Goal: Navigation & Orientation: Find specific page/section

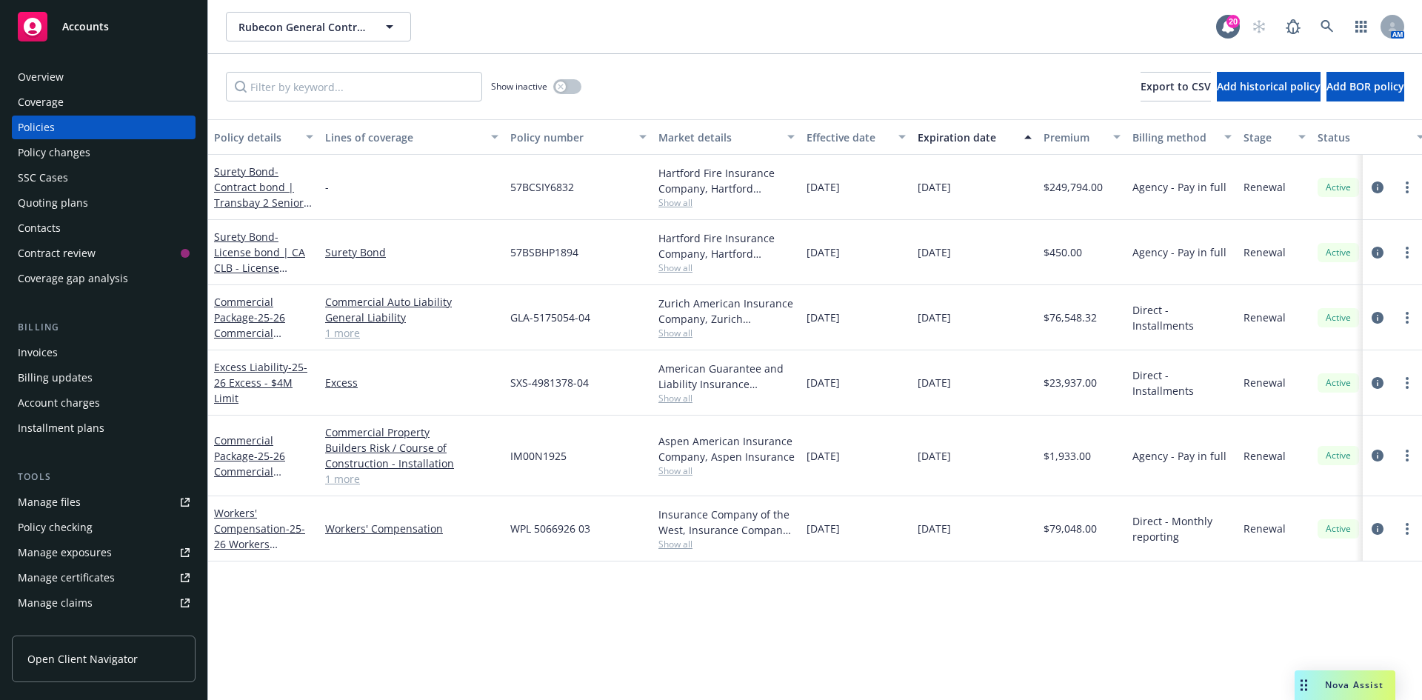
click at [105, 29] on span "Accounts" at bounding box center [85, 27] width 47 height 12
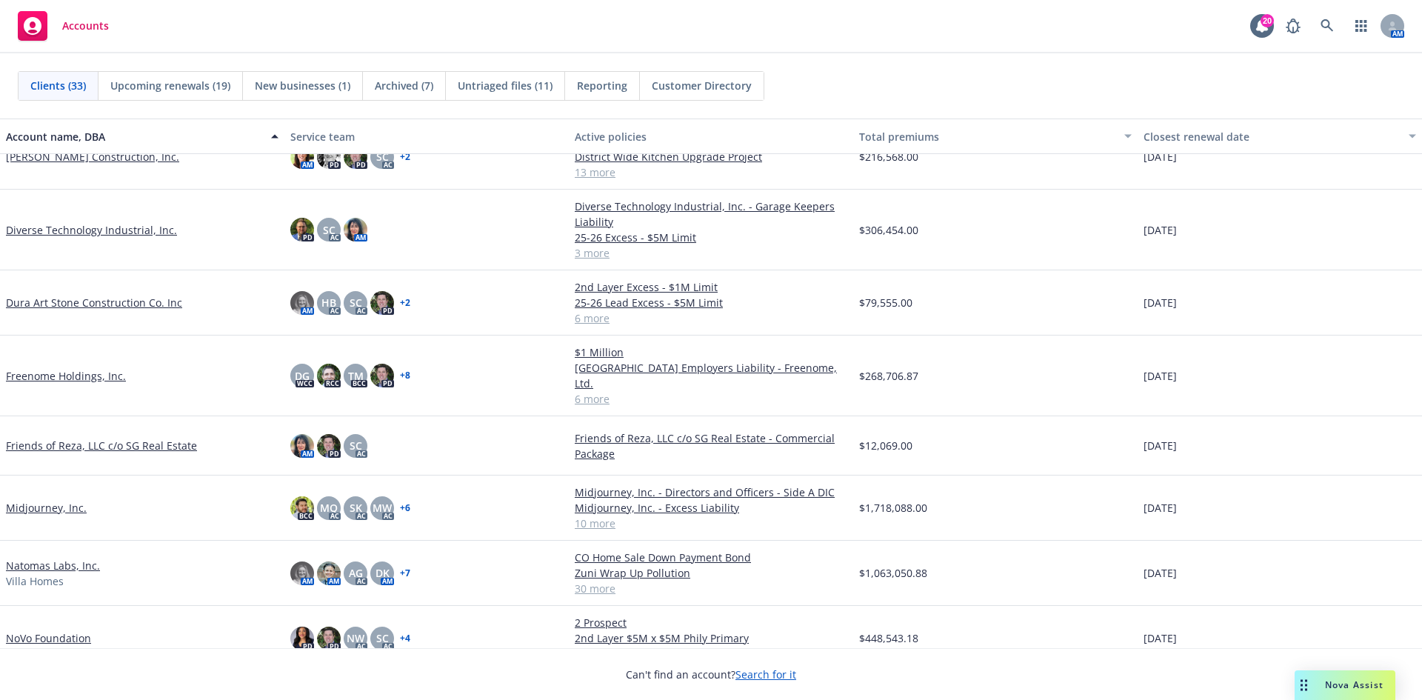
scroll to position [592, 0]
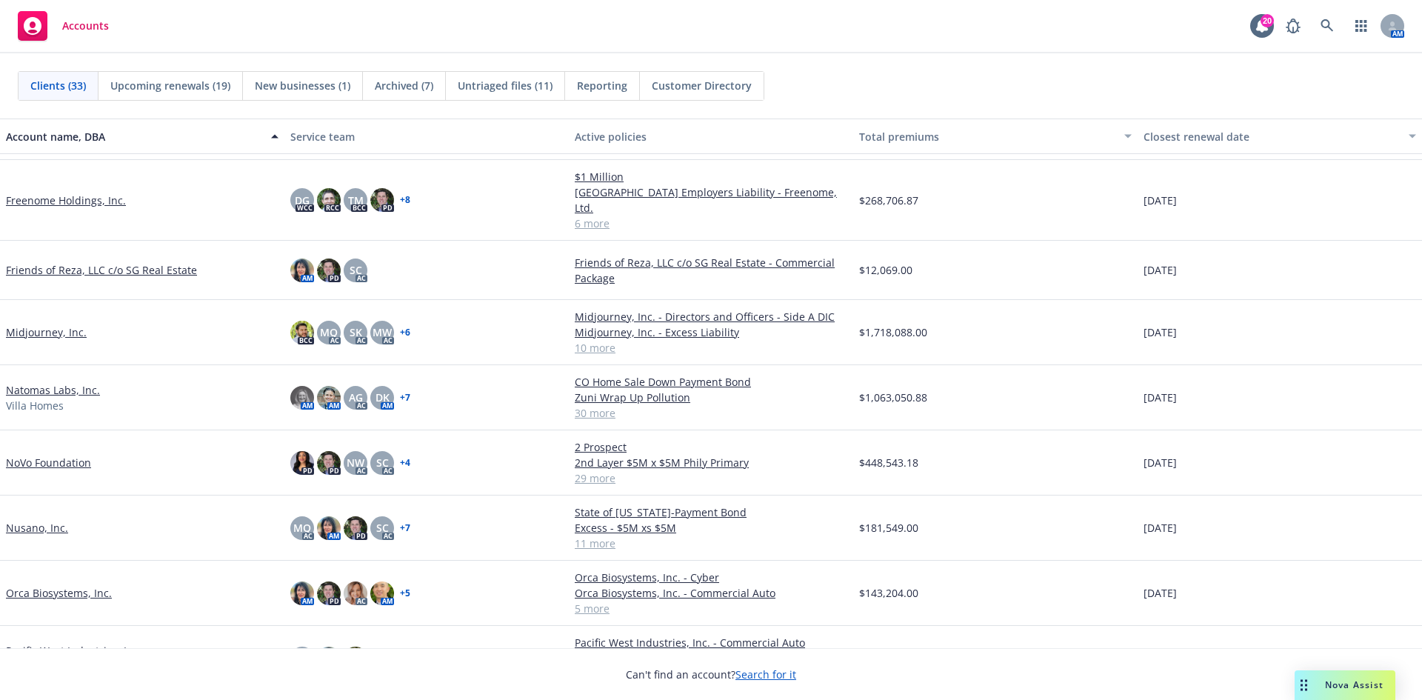
click at [37, 382] on link "Natomas Labs, Inc." at bounding box center [53, 390] width 94 height 16
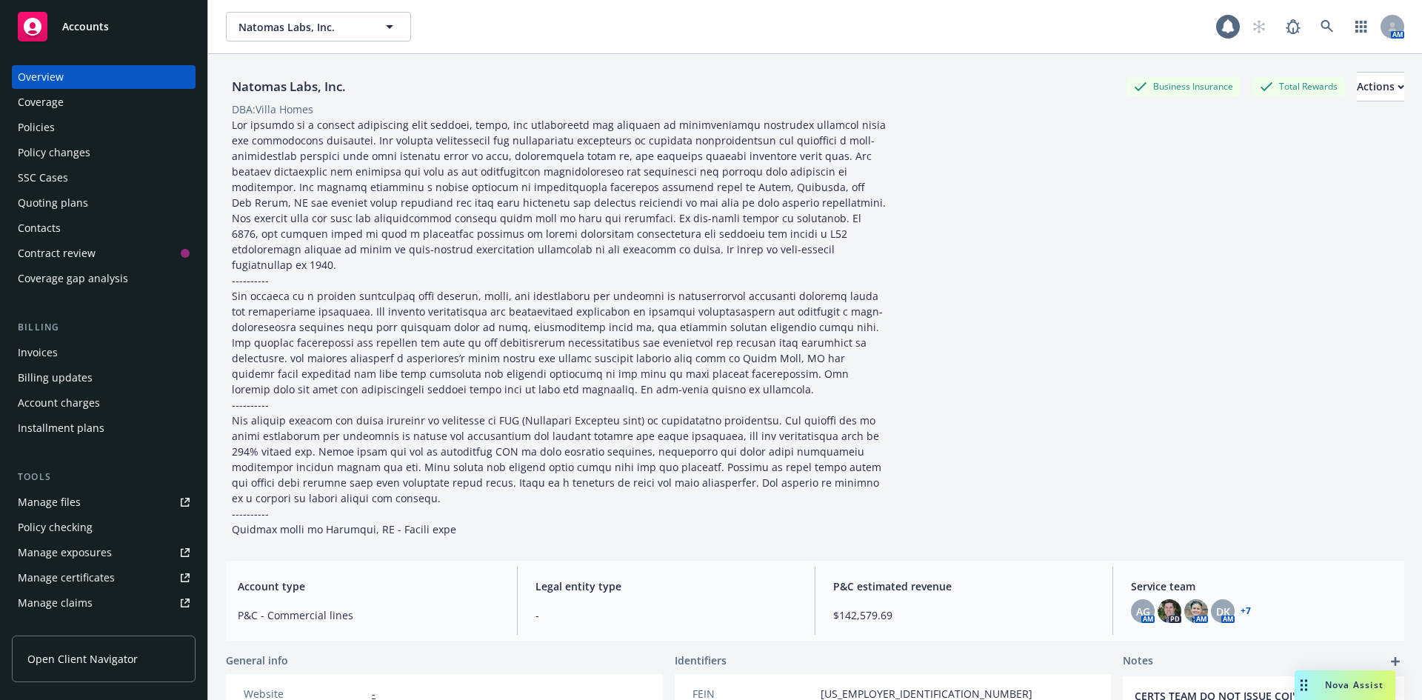
click at [32, 500] on div "Manage files" at bounding box center [49, 502] width 63 height 24
